Goal: Task Accomplishment & Management: Use online tool/utility

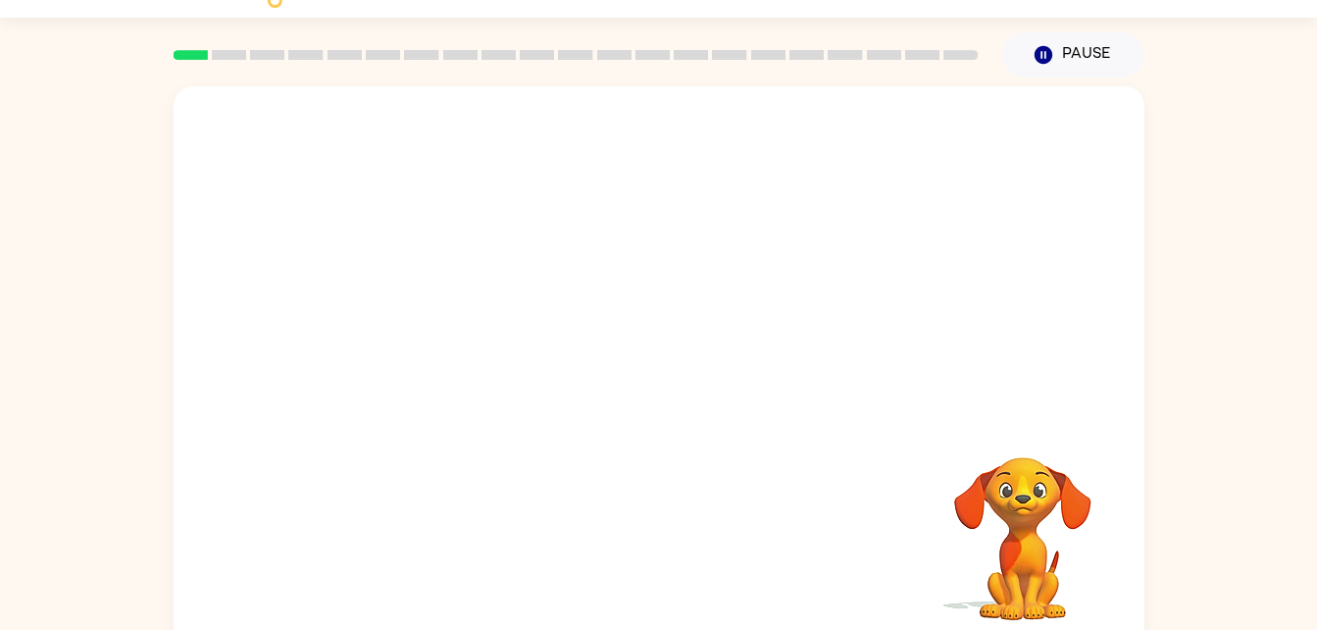
scroll to position [60, 0]
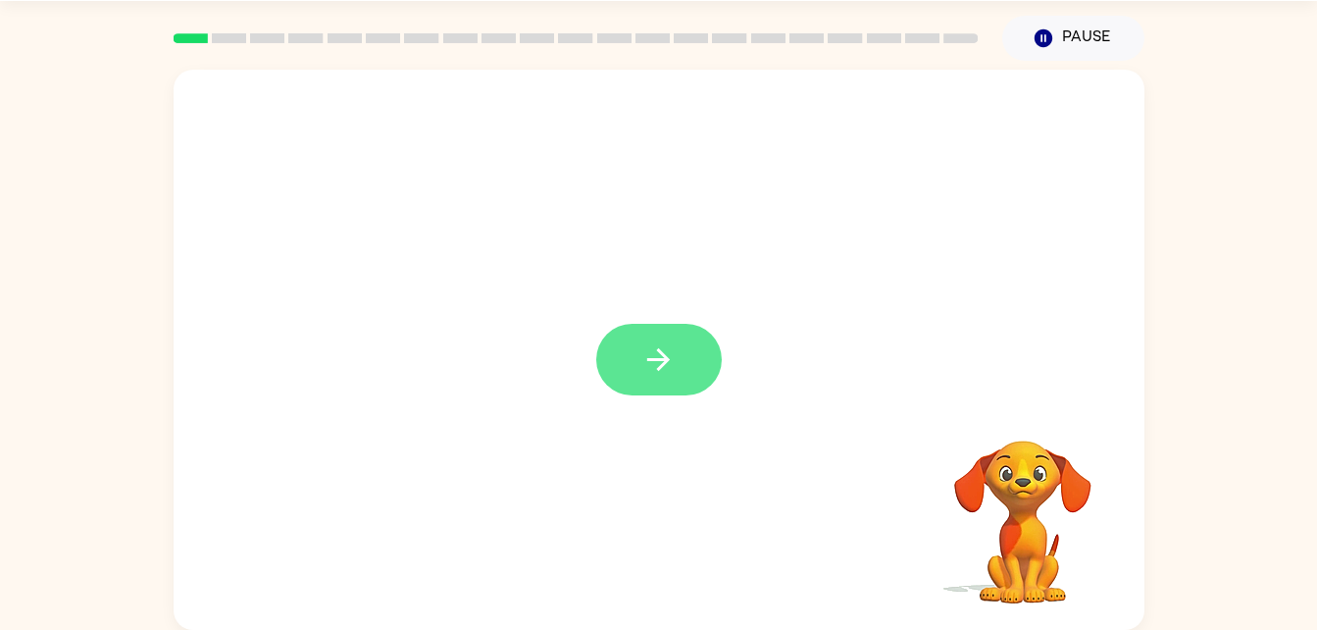
click at [668, 337] on button "button" at bounding box center [659, 360] width 126 height 72
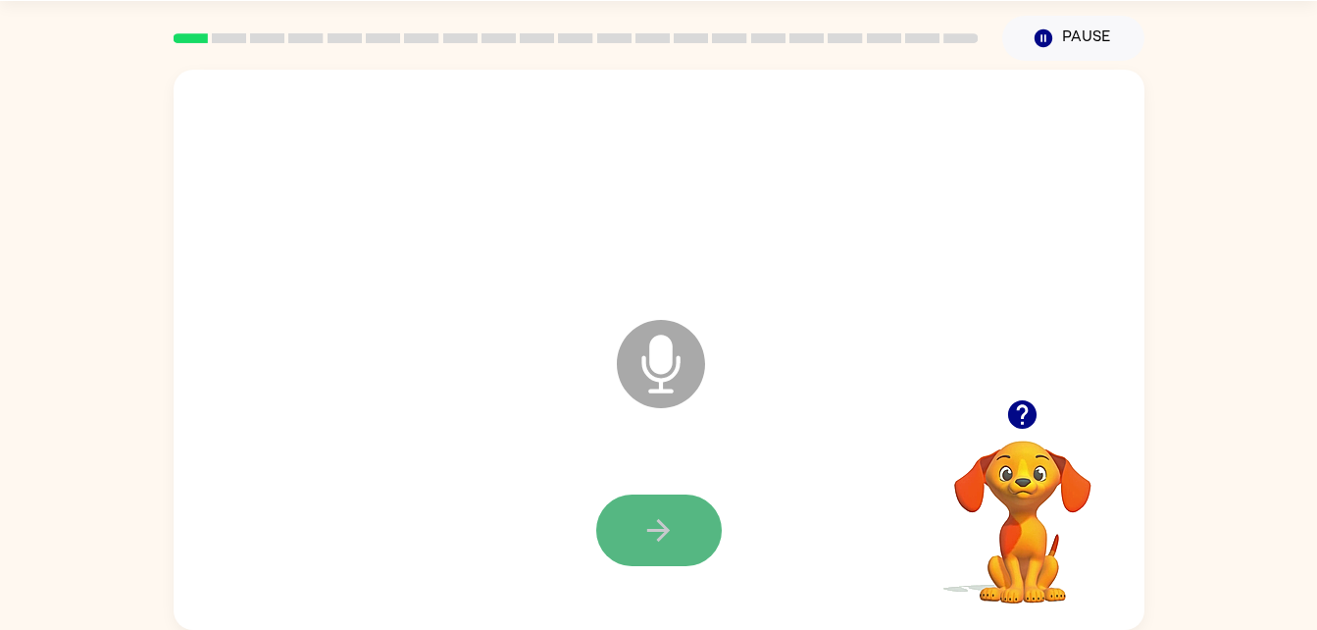
click at [672, 510] on button "button" at bounding box center [659, 530] width 126 height 72
click at [654, 504] on button "button" at bounding box center [659, 530] width 126 height 72
click at [673, 523] on icon "button" at bounding box center [658, 530] width 34 height 34
click at [671, 351] on icon "Microphone The Microphone is here when it is your turn to talk" at bounding box center [759, 388] width 294 height 147
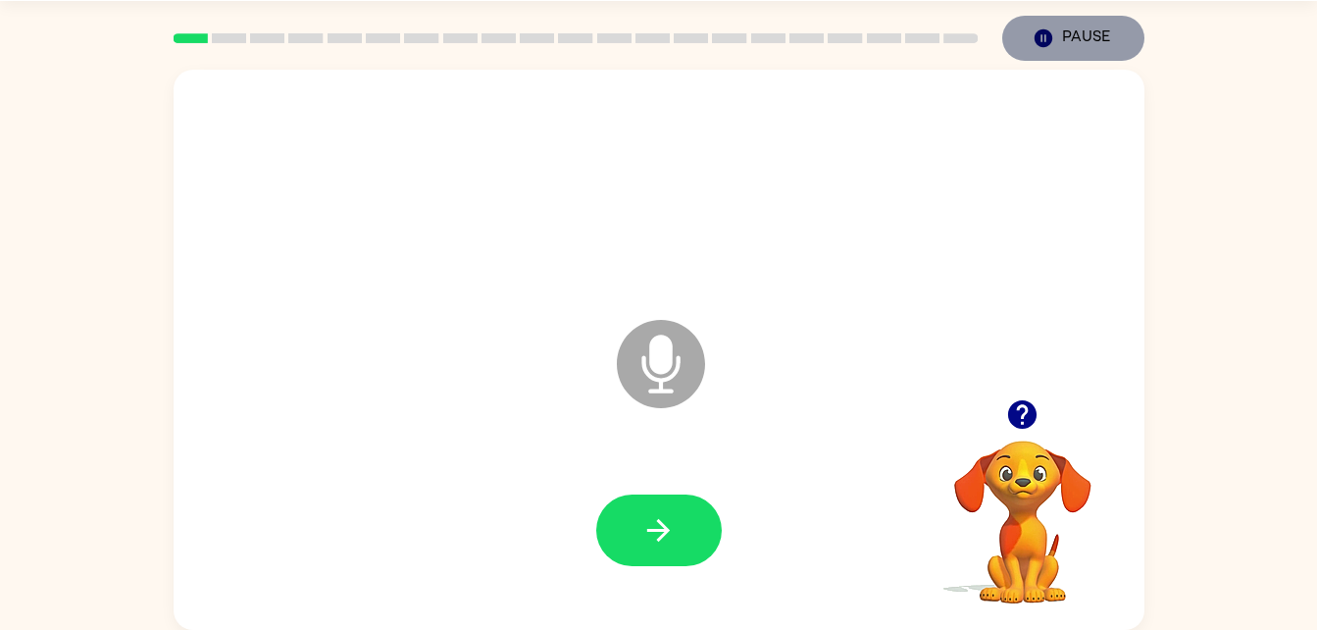
click at [1053, 28] on icon "Pause" at bounding box center [1044, 38] width 22 height 22
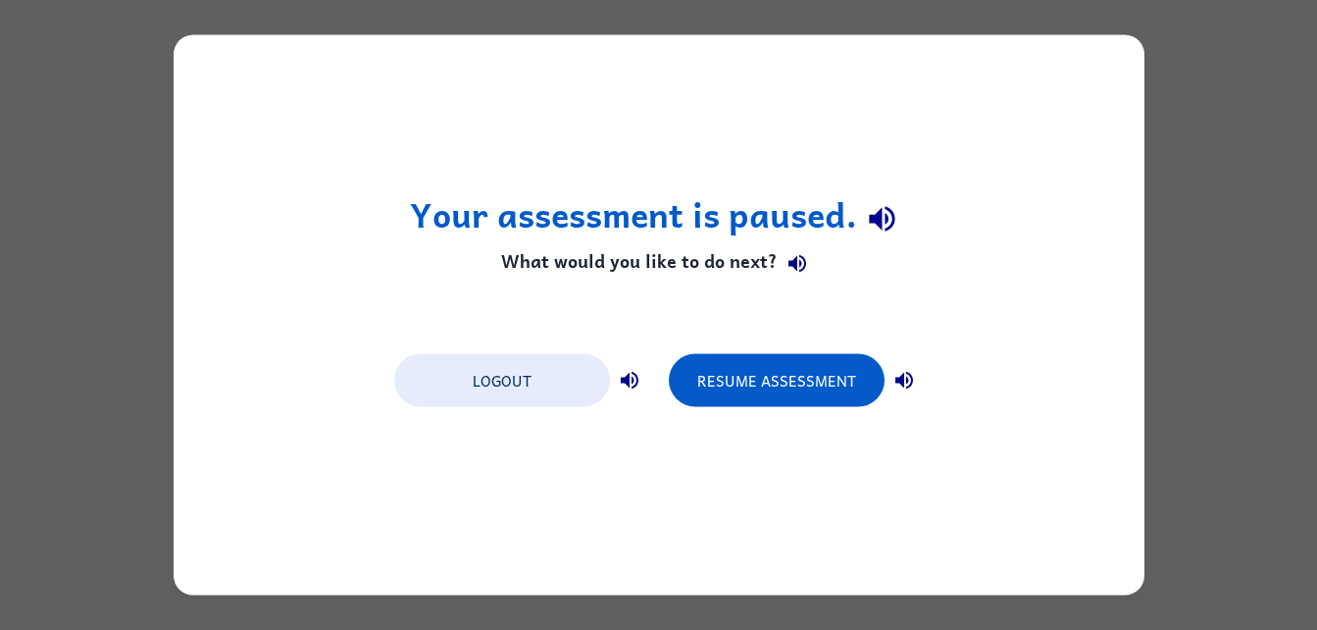
scroll to position [0, 0]
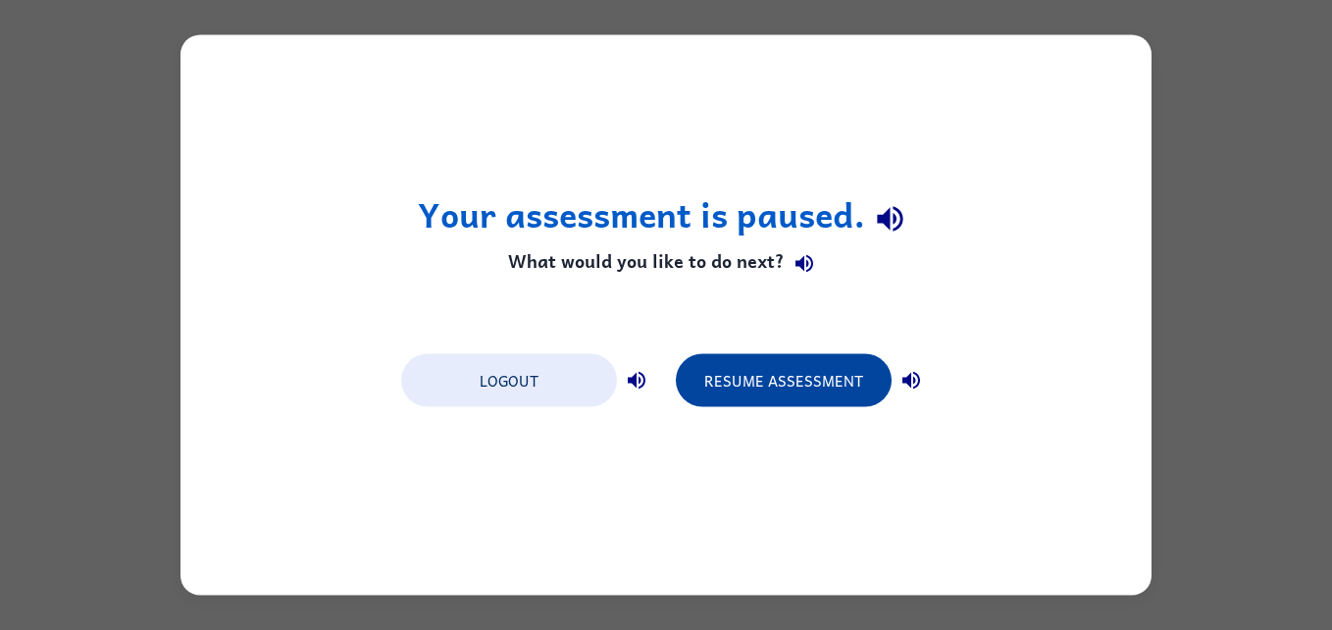
click at [753, 364] on button "Resume Assessment" at bounding box center [784, 380] width 216 height 53
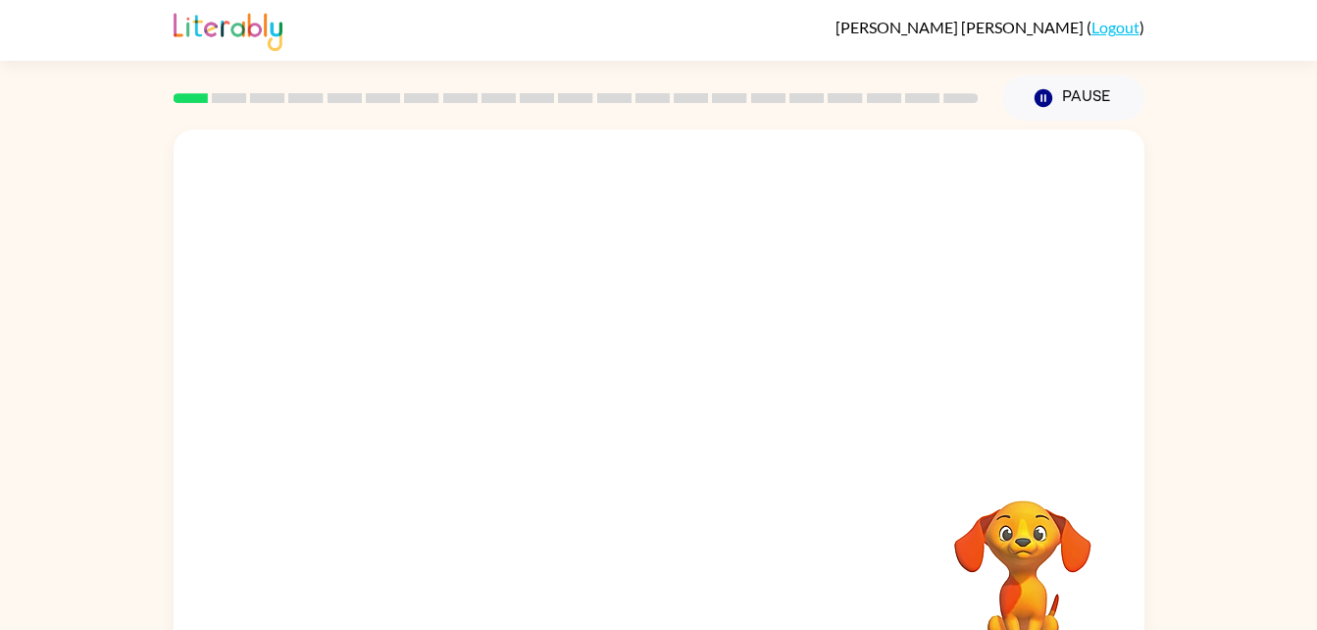
scroll to position [14, 0]
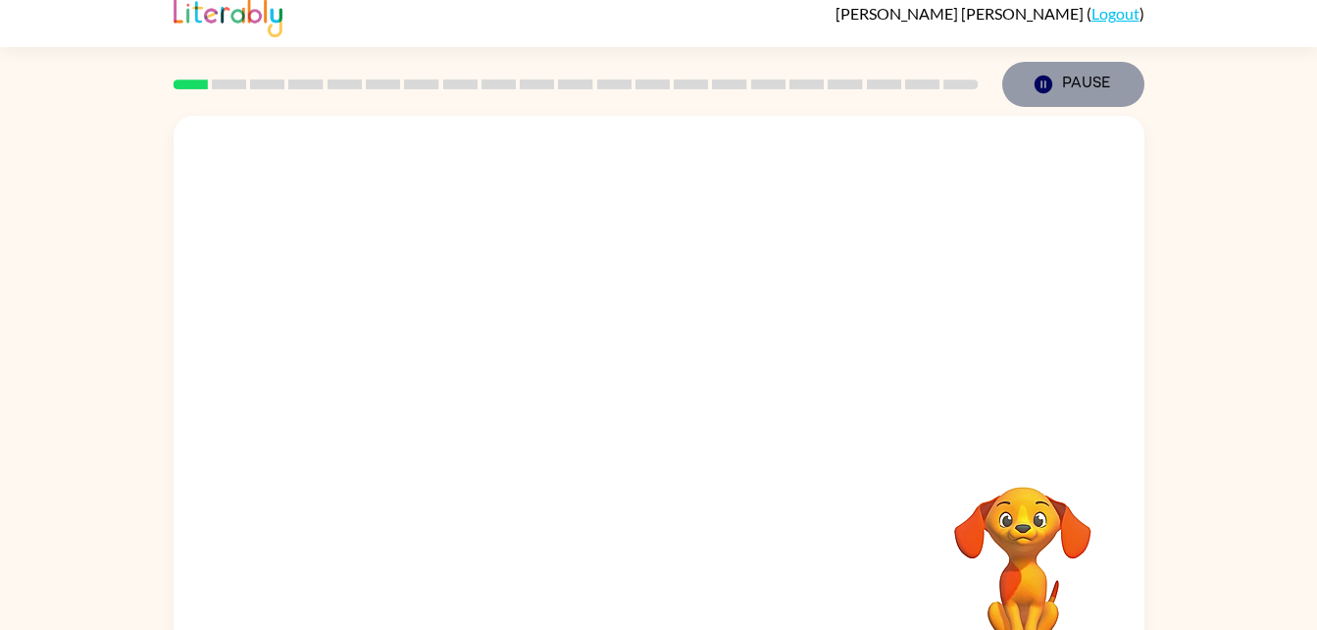
click at [1066, 104] on button "Pause Pause" at bounding box center [1073, 84] width 142 height 45
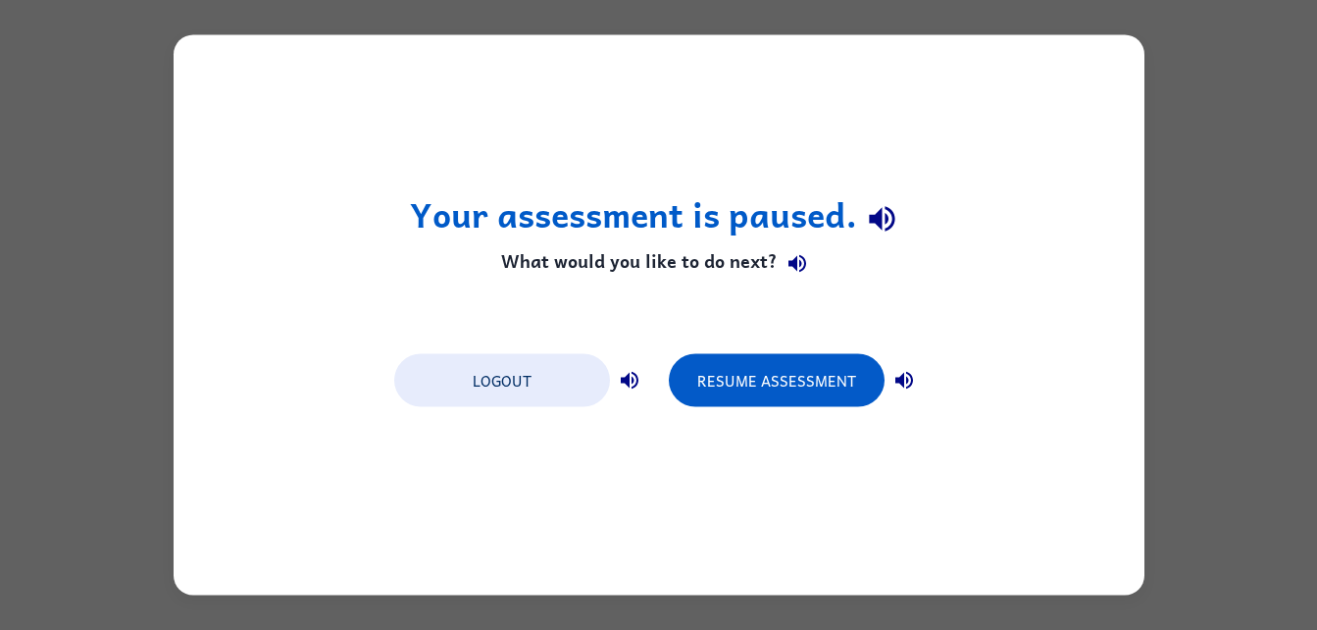
scroll to position [0, 0]
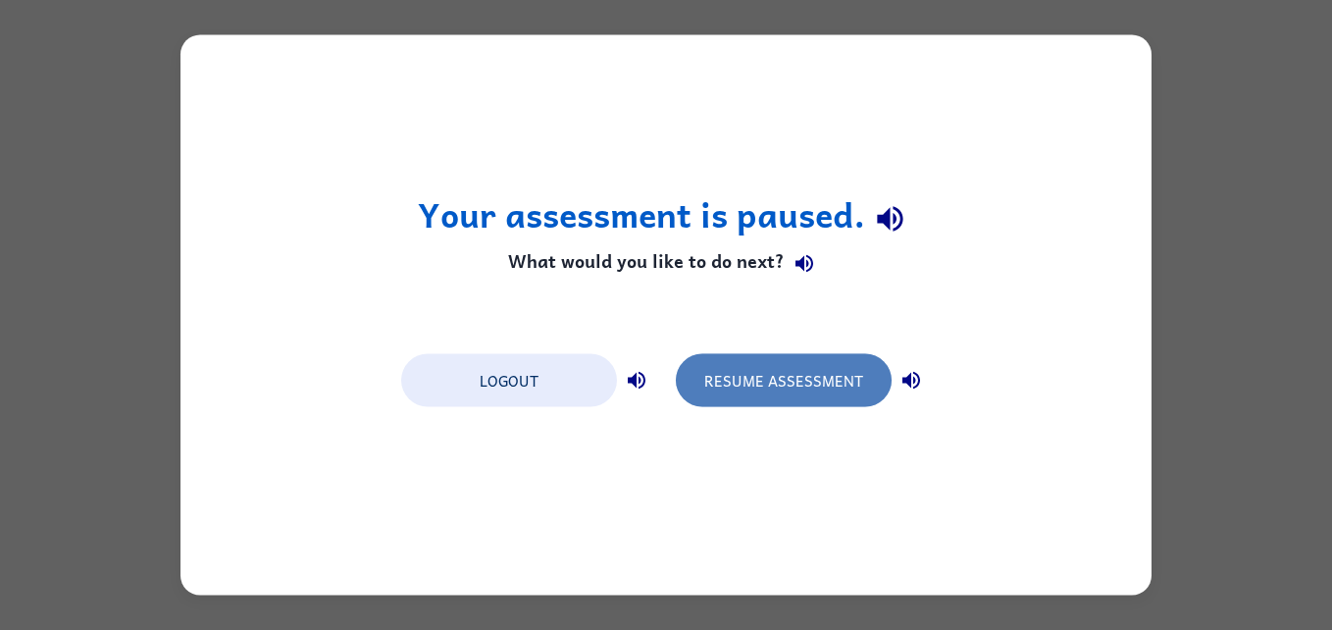
click at [760, 361] on button "Resume Assessment" at bounding box center [784, 380] width 216 height 53
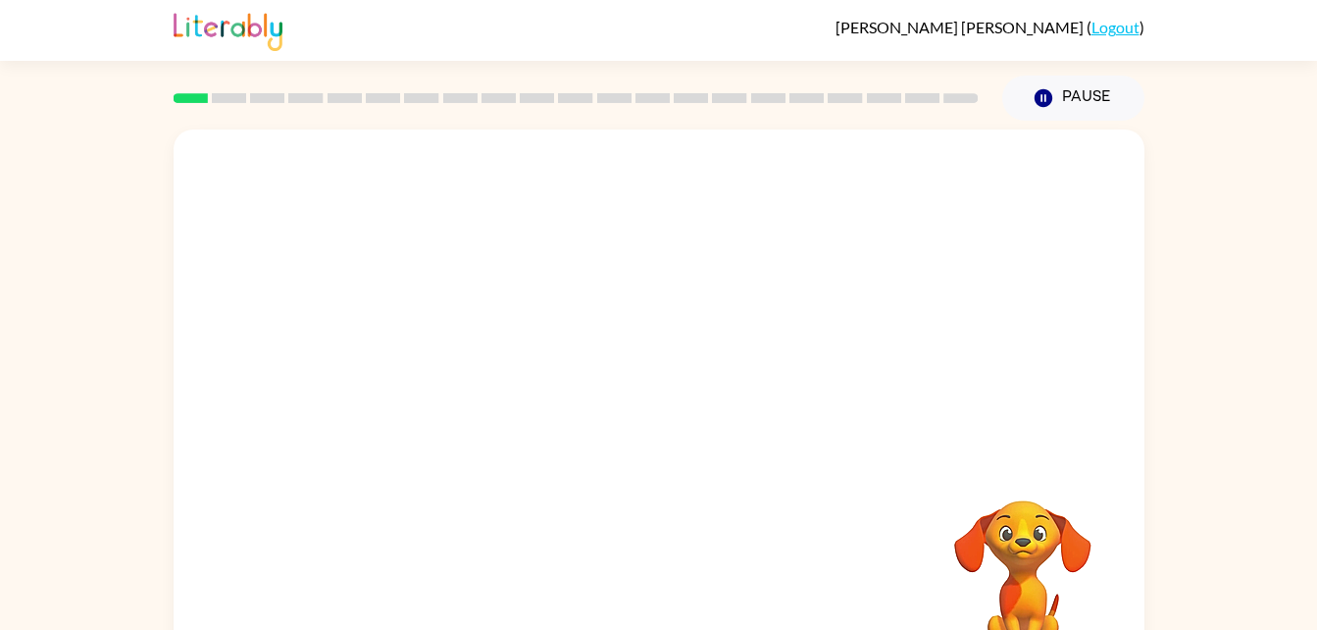
click at [428, 199] on div at bounding box center [659, 294] width 971 height 330
click at [877, 449] on div at bounding box center [659, 294] width 971 height 330
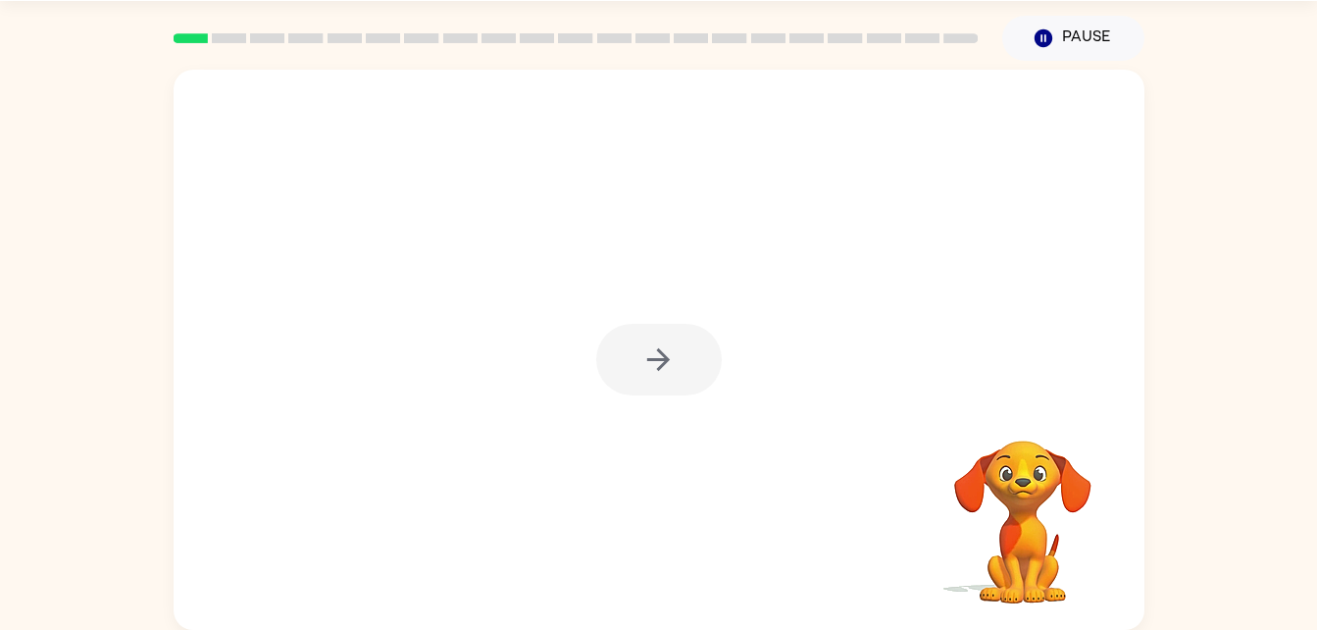
click at [672, 331] on div at bounding box center [659, 360] width 126 height 72
click at [690, 339] on button "button" at bounding box center [659, 360] width 126 height 72
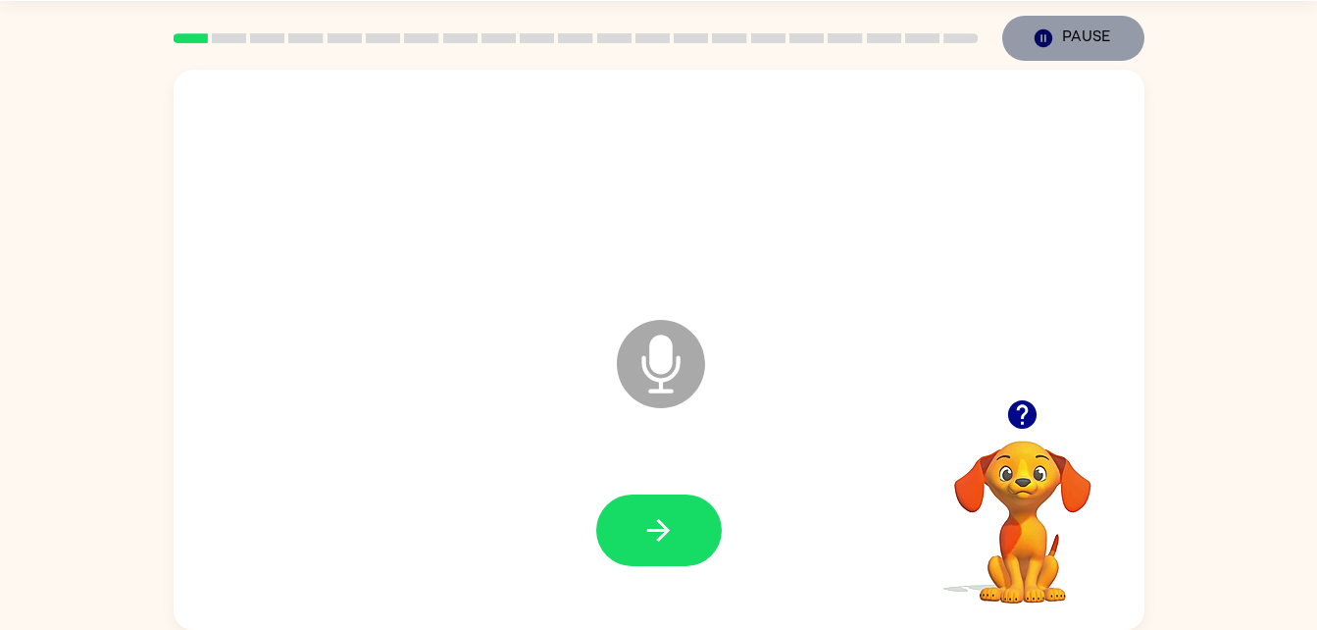
click at [1111, 22] on button "Pause Pause" at bounding box center [1073, 38] width 142 height 45
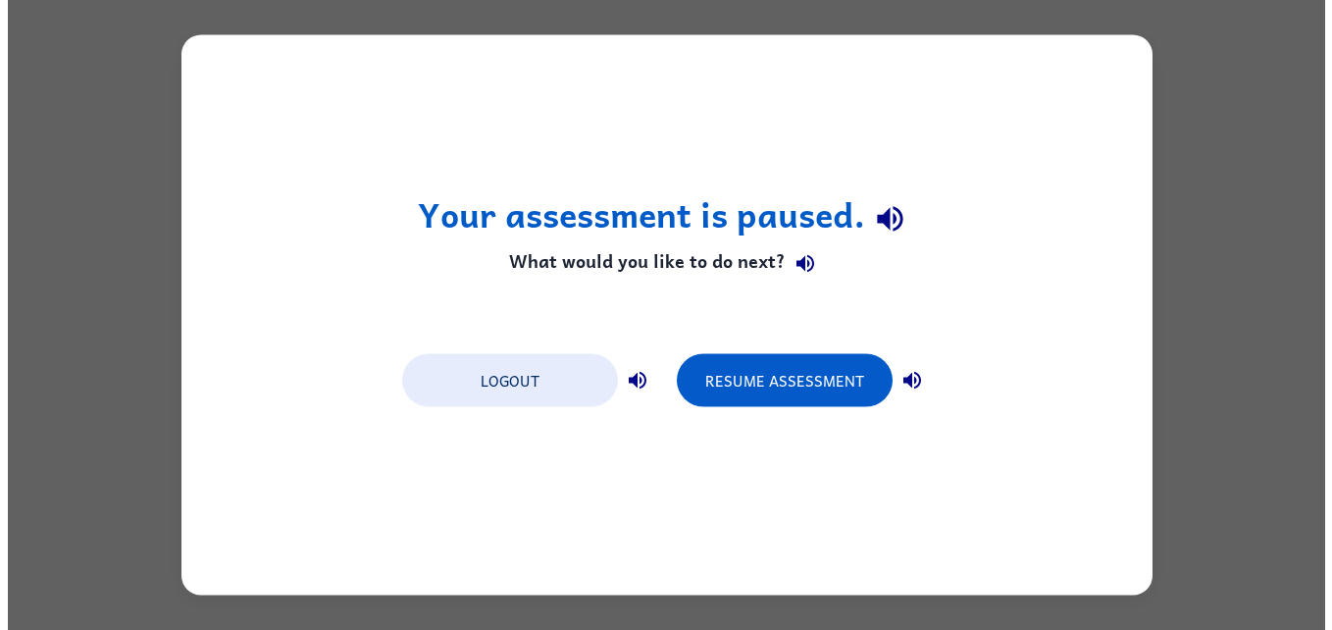
scroll to position [0, 0]
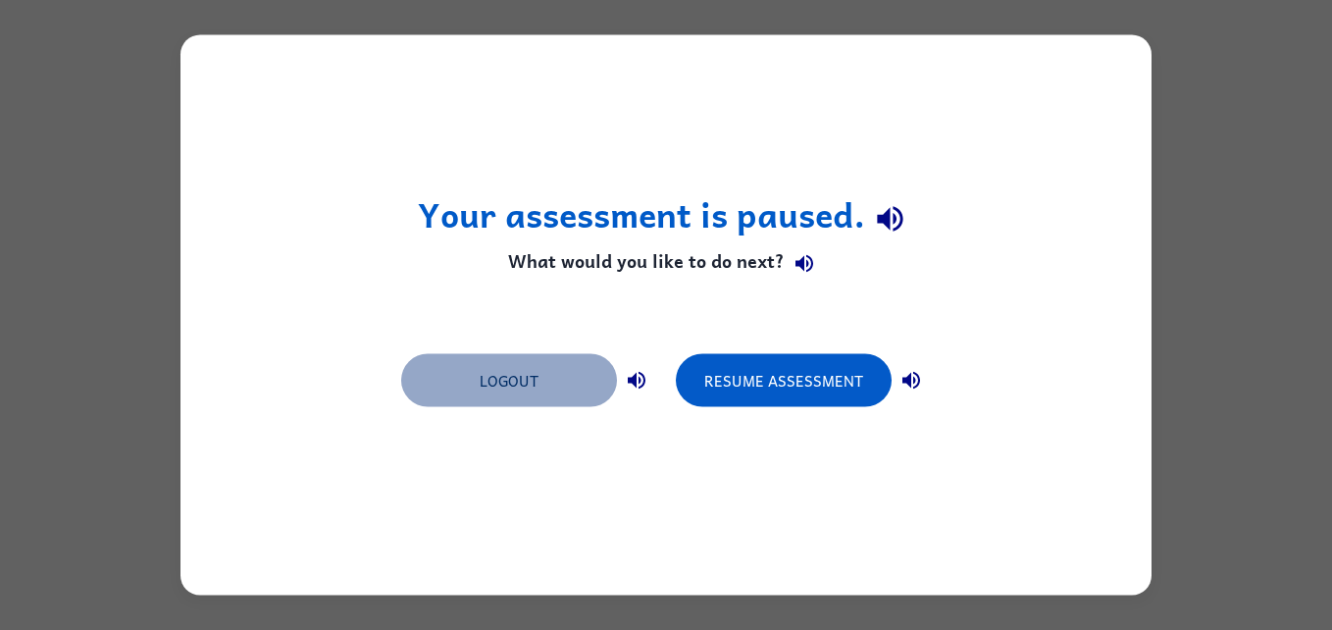
click at [519, 405] on button "Logout" at bounding box center [509, 380] width 216 height 53
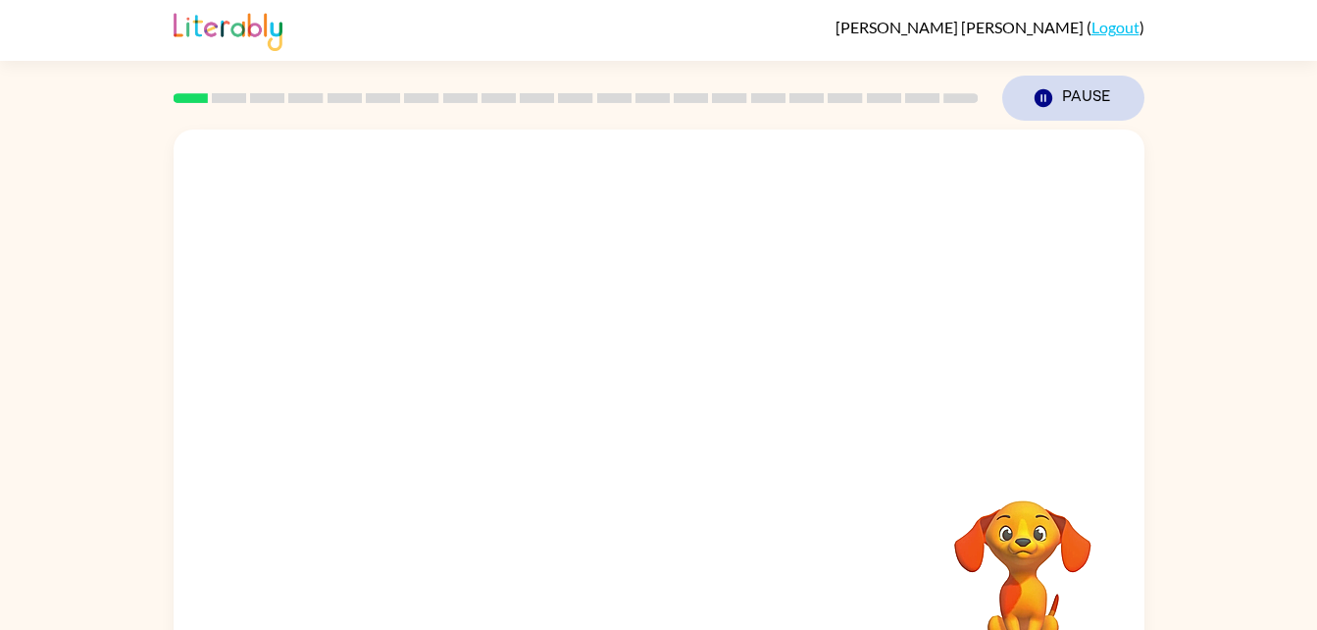
click at [1053, 92] on icon "Pause" at bounding box center [1044, 98] width 22 height 22
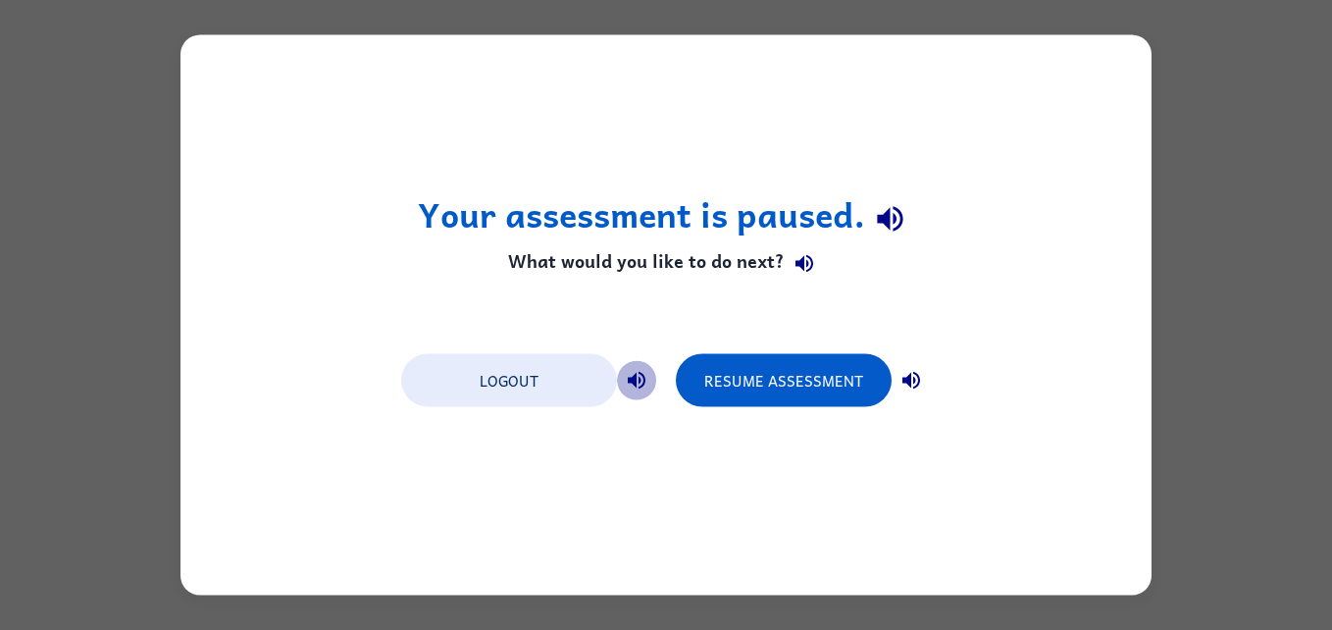
click at [642, 370] on icon "button" at bounding box center [637, 381] width 24 height 24
click at [923, 382] on button "button" at bounding box center [911, 380] width 39 height 39
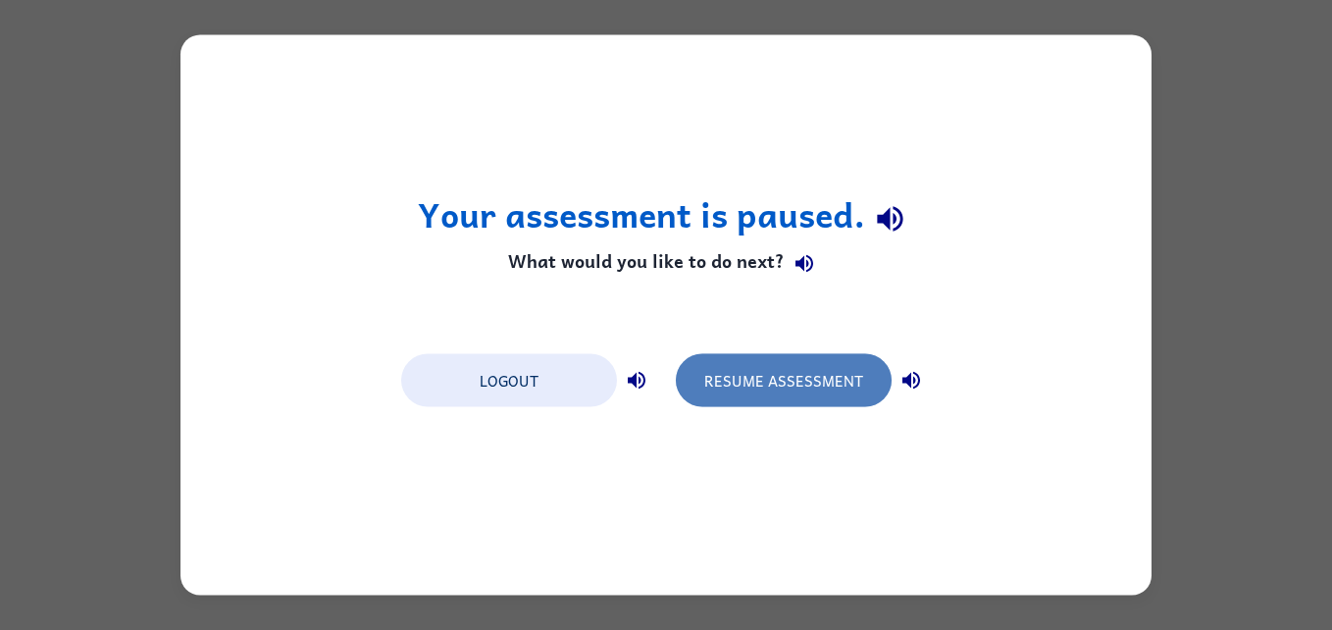
click at [834, 398] on button "Resume Assessment" at bounding box center [784, 380] width 216 height 53
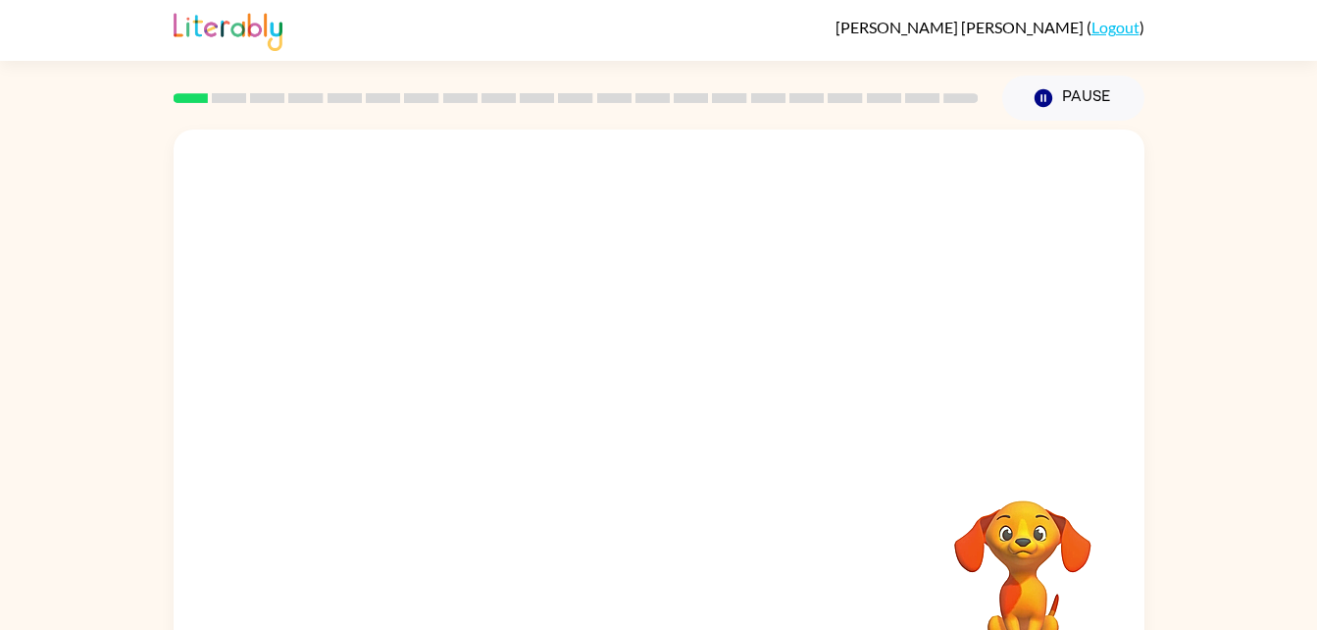
scroll to position [60, 0]
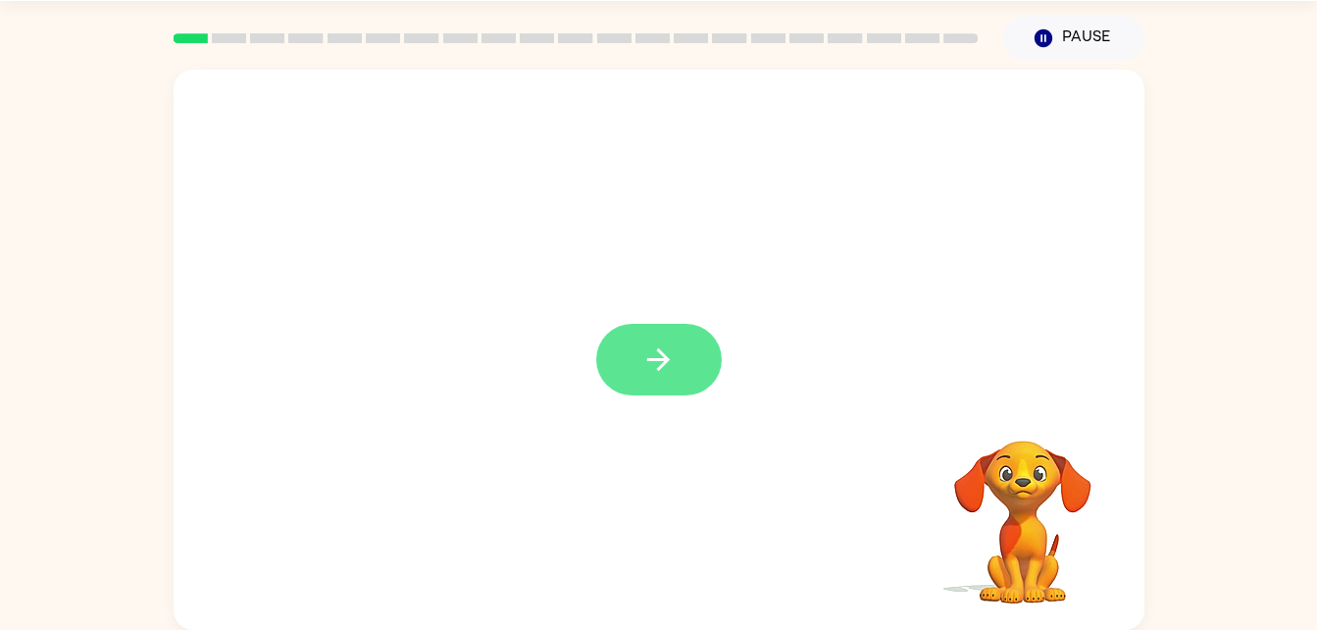
click at [663, 364] on icon "button" at bounding box center [658, 359] width 23 height 23
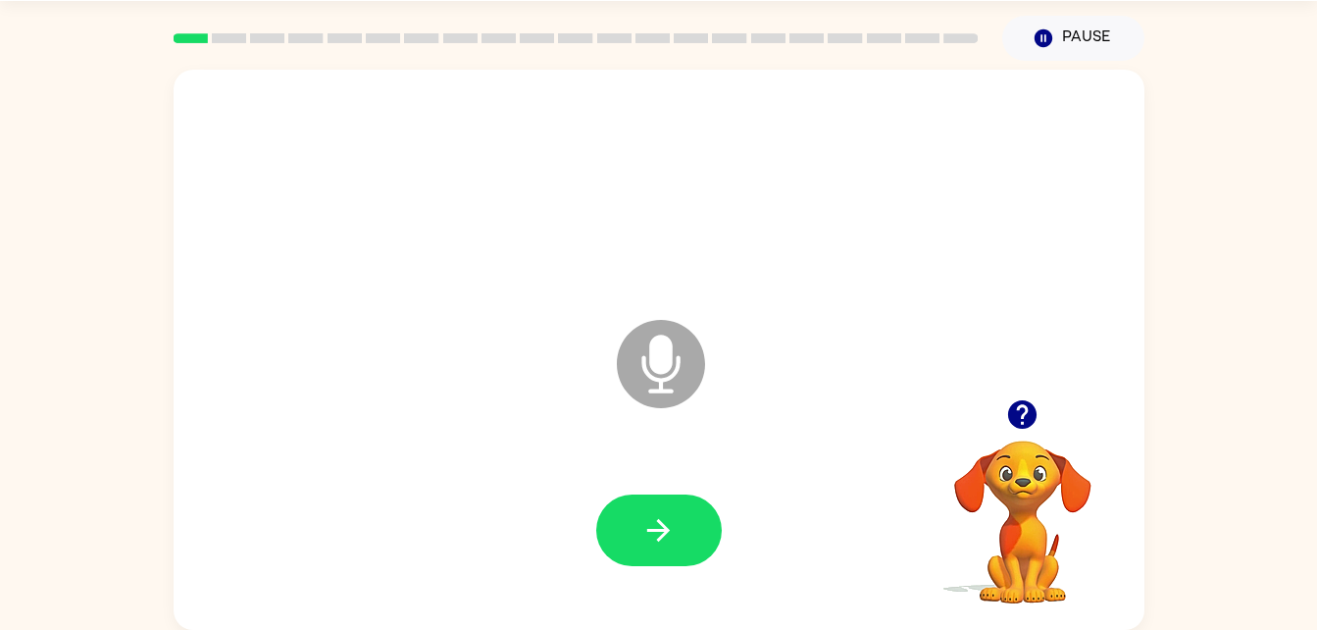
click at [686, 369] on icon at bounding box center [661, 364] width 88 height 88
click at [634, 331] on icon at bounding box center [661, 364] width 88 height 88
click at [1006, 383] on div "Microphone The Microphone is here when it is your turn to talk" at bounding box center [659, 350] width 971 height 560
click at [1024, 404] on icon "button" at bounding box center [1022, 414] width 28 height 28
click at [648, 461] on icon "Microphone The Microphone is here when it is your turn to talk" at bounding box center [759, 388] width 294 height 147
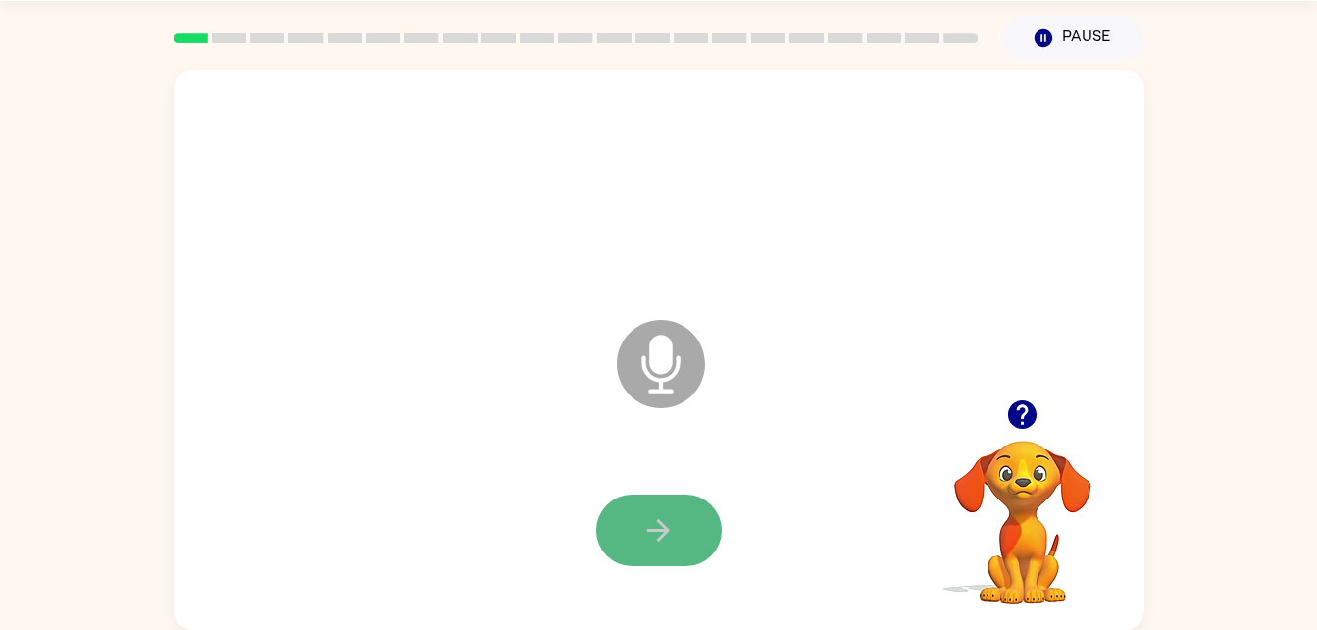
click at [677, 554] on button "button" at bounding box center [659, 530] width 126 height 72
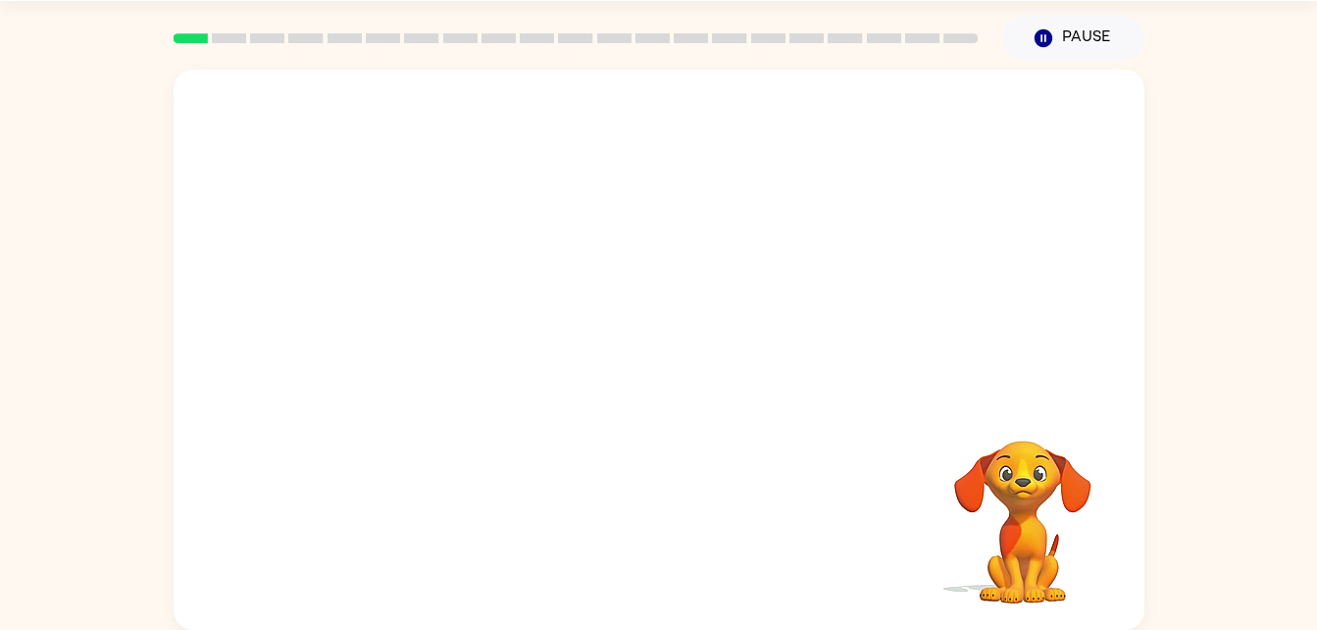
click at [1027, 514] on video "Your browser must support playing .mp4 files to use Literably. Please try using…" at bounding box center [1023, 508] width 196 height 196
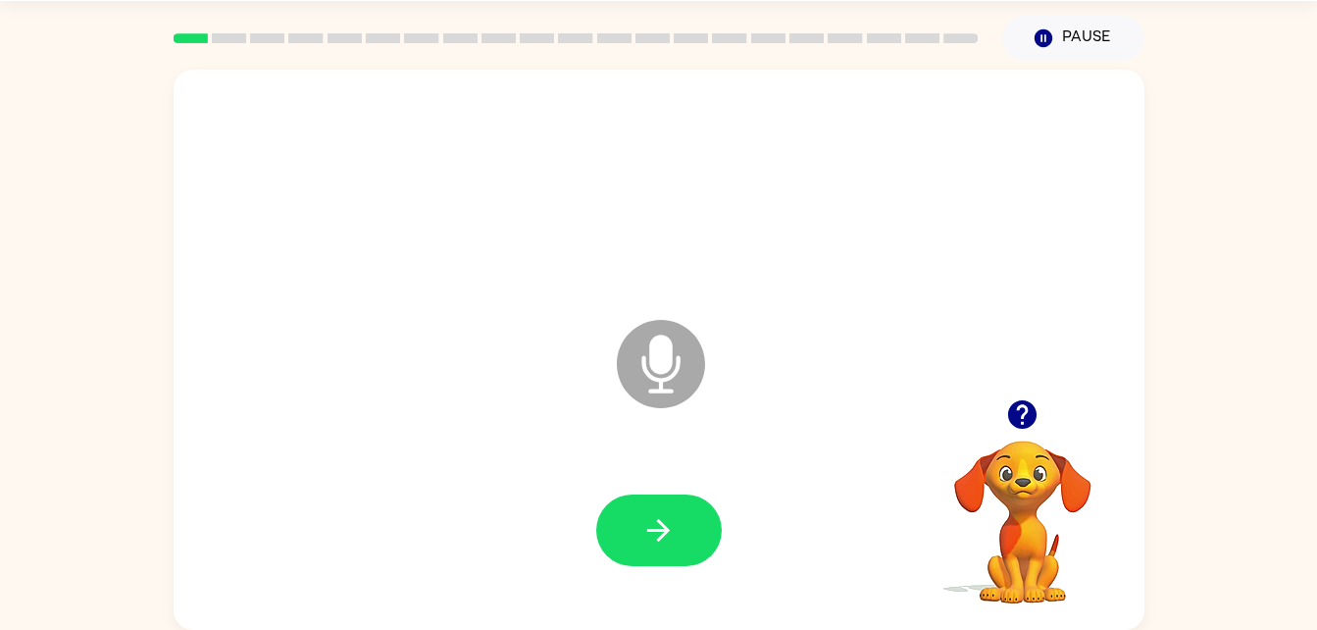
click at [645, 472] on div at bounding box center [659, 530] width 932 height 161
click at [675, 506] on button "button" at bounding box center [659, 530] width 126 height 72
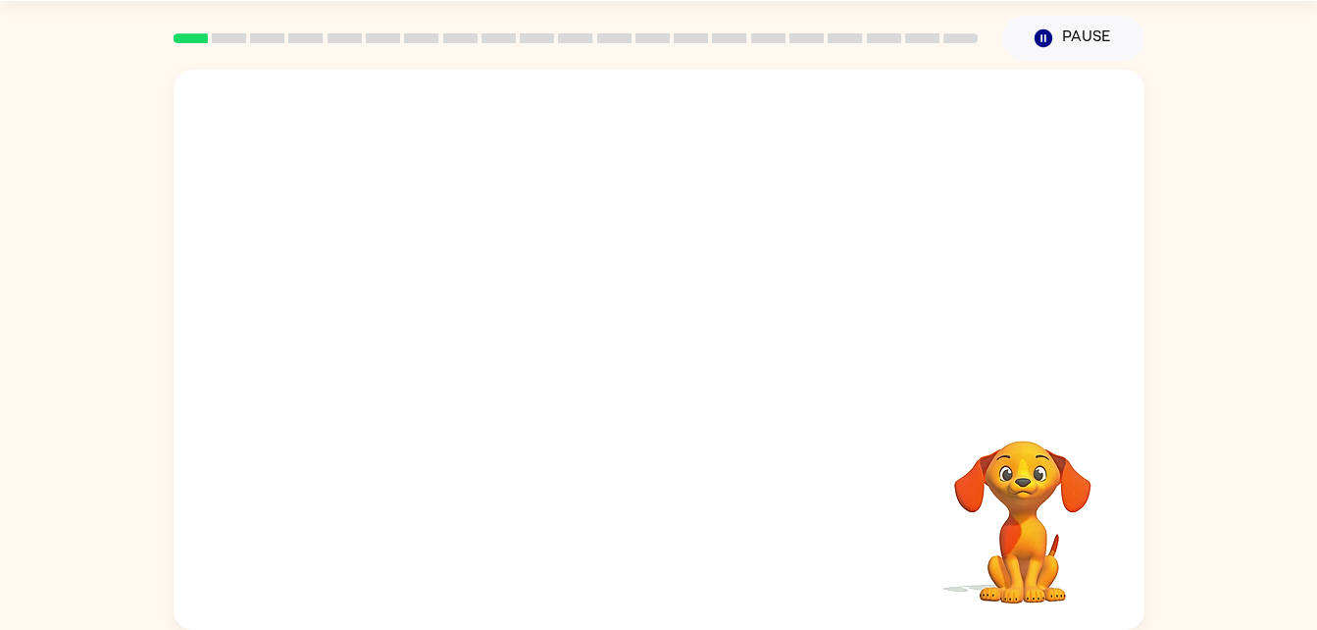
click at [984, 369] on div at bounding box center [659, 360] width 932 height 161
click at [984, 369] on div at bounding box center [659, 350] width 971 height 560
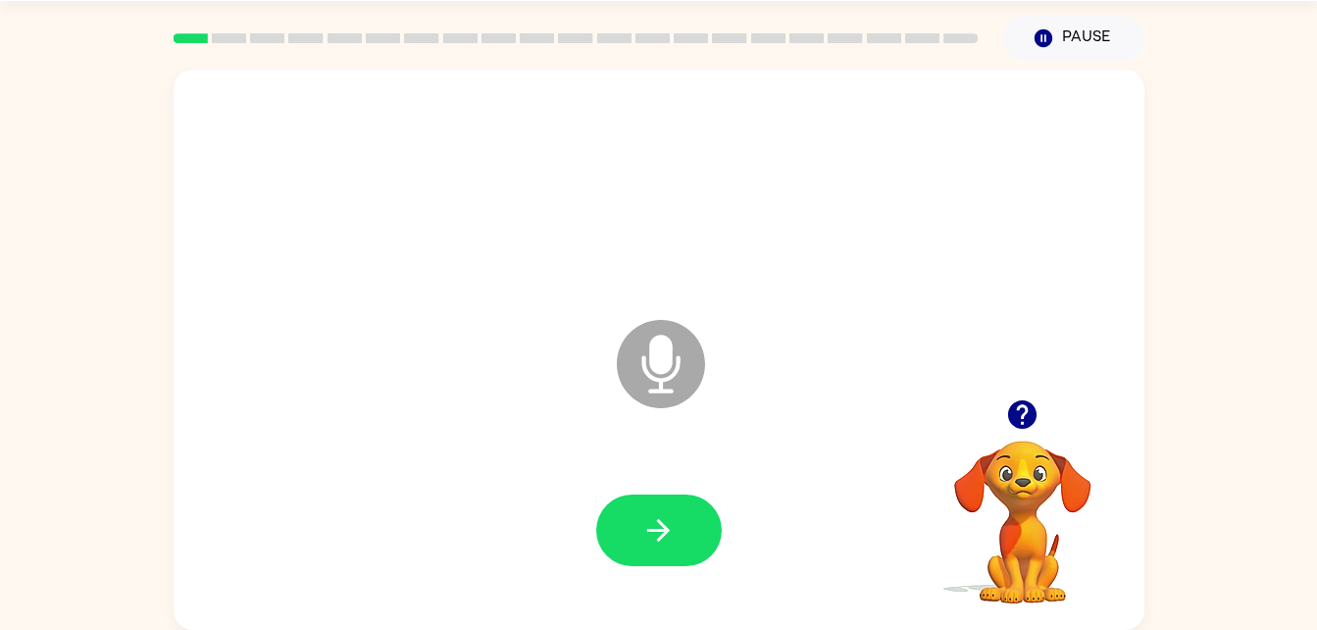
click at [984, 369] on div "Microphone The Microphone is here when it is your turn to talk" at bounding box center [659, 350] width 971 height 560
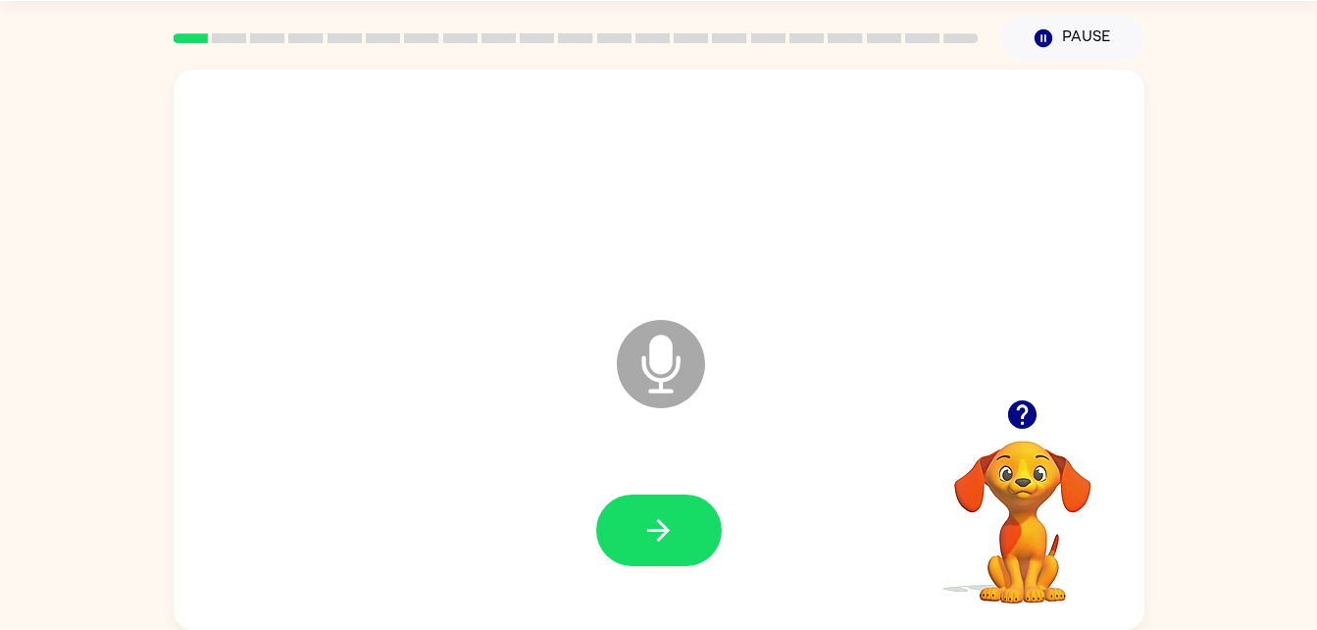
click at [984, 369] on div "Microphone The Microphone is here when it is your turn to talk" at bounding box center [659, 350] width 971 height 560
click at [689, 359] on icon at bounding box center [661, 364] width 88 height 88
click at [959, 305] on div "Microphone The Microphone is here when it is your turn to talk" at bounding box center [612, 315] width 838 height 71
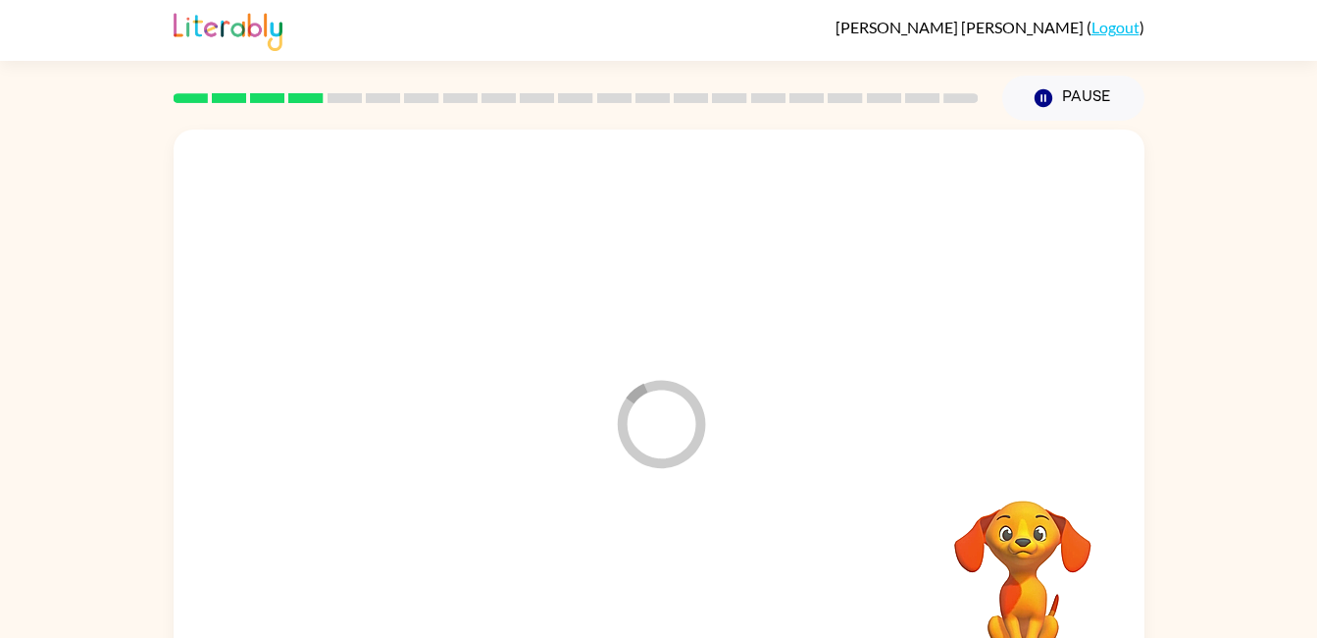
click at [75, 64] on div "Lewis Patenaude ( Logout ) Pause Pause Loader Your response is being sent to ou…" at bounding box center [658, 345] width 1317 height 690
click at [73, 58] on div "Lewis Patenaude ( Logout )" at bounding box center [658, 30] width 1317 height 61
click at [11, 35] on div "Lewis Patenaude ( Logout )" at bounding box center [658, 30] width 1317 height 61
click at [10, 34] on div "Lewis Patenaude ( Logout )" at bounding box center [658, 30] width 1317 height 61
click at [82, 65] on div "Lewis Patenaude ( Logout ) Pause Pause Loader Your response is being sent to ou…" at bounding box center [658, 345] width 1317 height 690
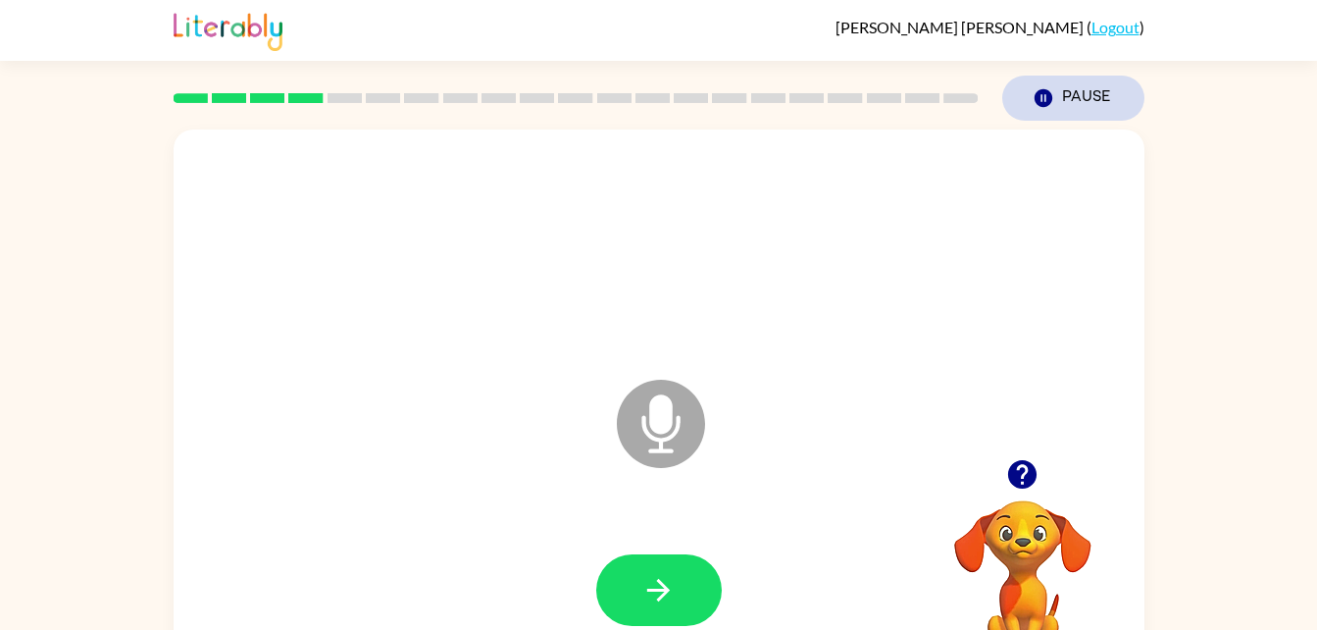
click at [1099, 101] on button "Pause Pause" at bounding box center [1073, 98] width 142 height 45
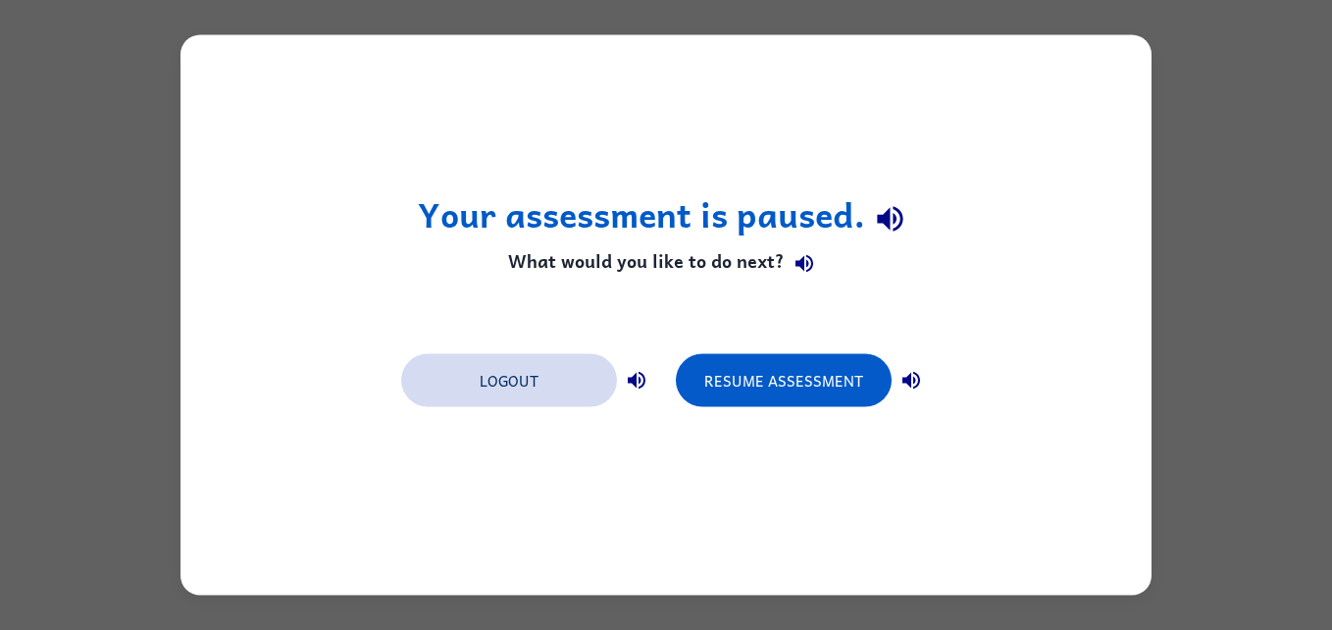
click at [537, 355] on button "Logout" at bounding box center [509, 380] width 216 height 53
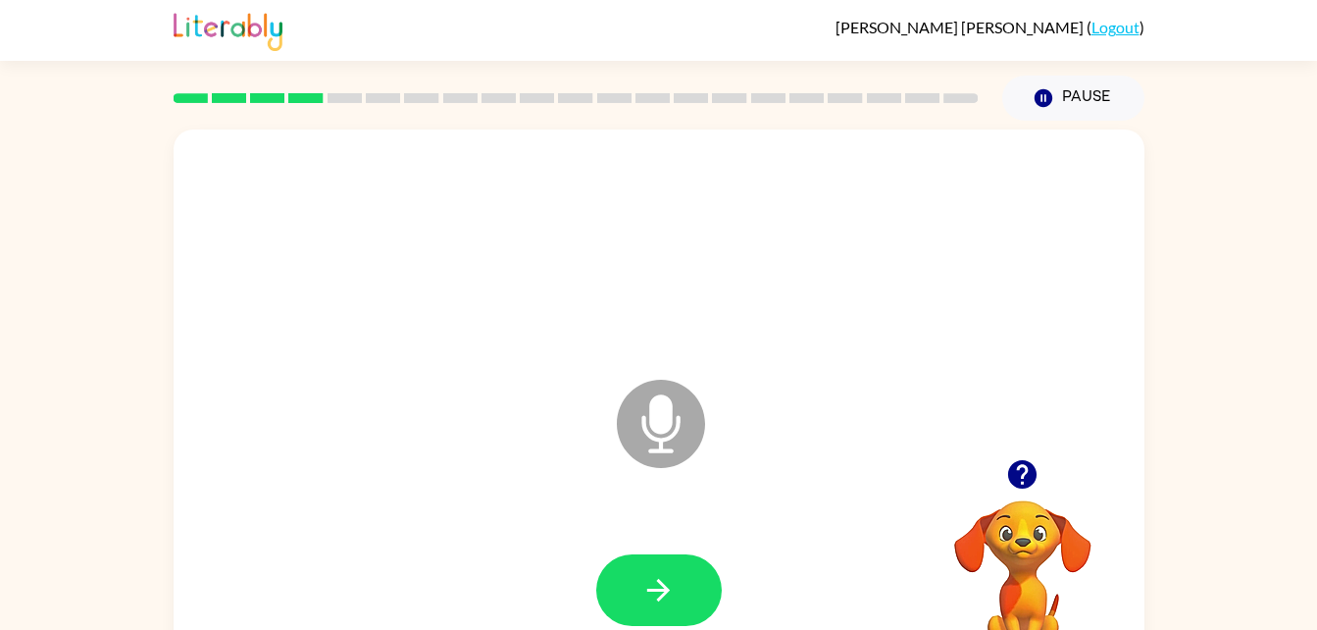
click at [1024, 503] on video "Your browser must support playing .mp4 files to use Literably. Please try using…" at bounding box center [1023, 568] width 196 height 196
click at [1089, 90] on button "Pause Pause" at bounding box center [1073, 98] width 142 height 45
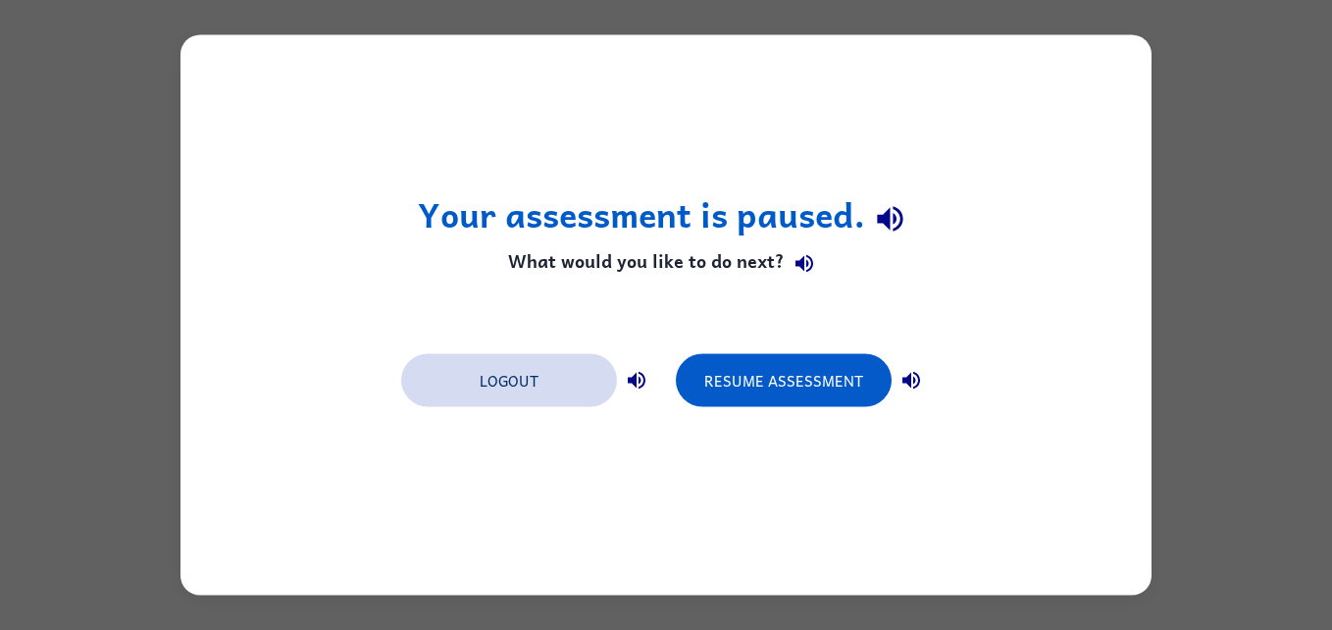
click at [515, 385] on button "Logout" at bounding box center [509, 380] width 216 height 53
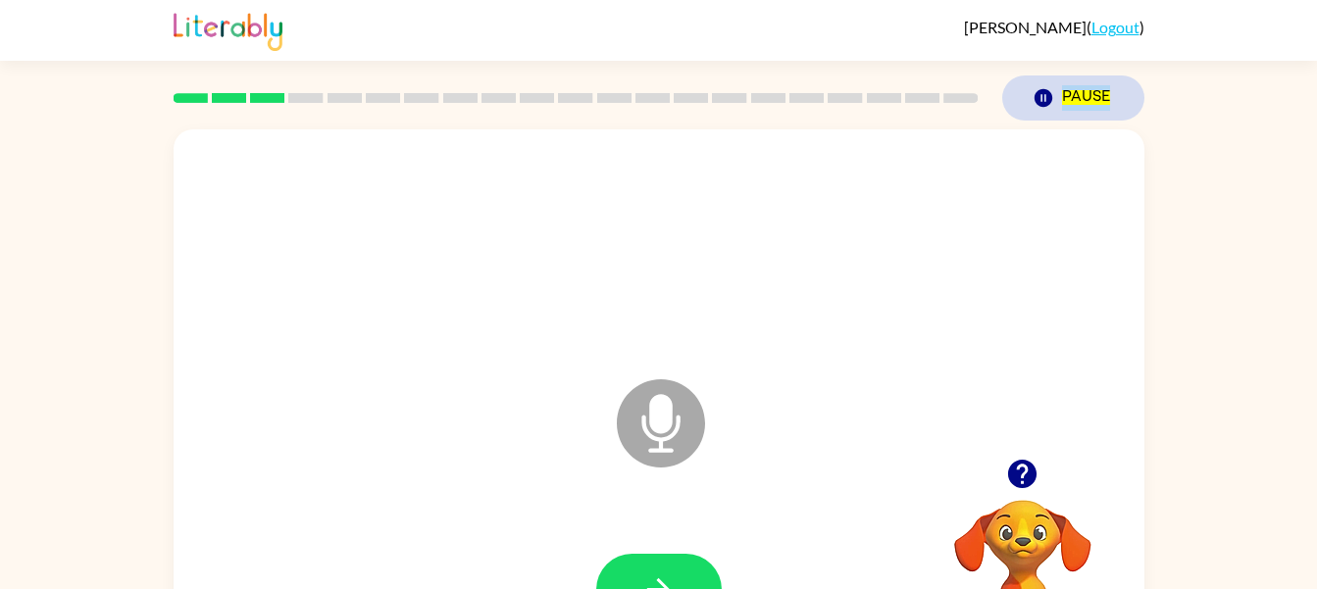
click at [1073, 107] on msreadoutspan "Pause" at bounding box center [1086, 98] width 48 height 26
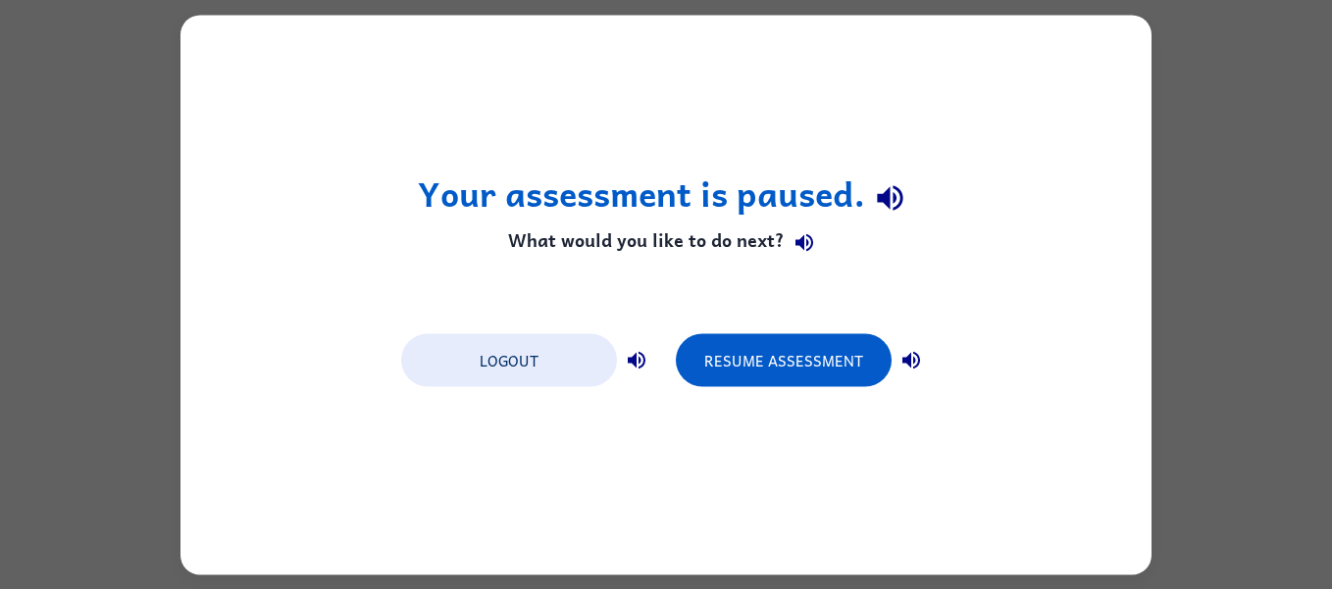
click at [1119, 92] on div "Your assessment is paused. What would you like to do next? Logout Resume Assess…" at bounding box center [665, 295] width 971 height 560
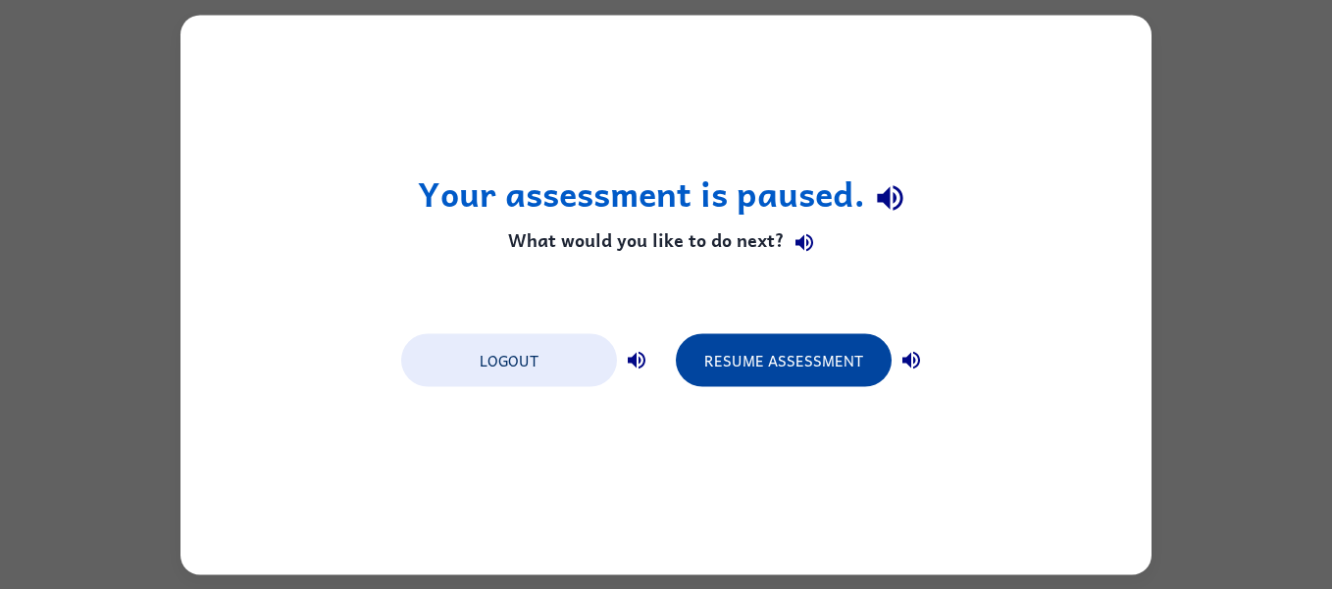
click at [787, 369] on button "Resume Assessment" at bounding box center [784, 359] width 216 height 53
